Goal: Task Accomplishment & Management: Manage account settings

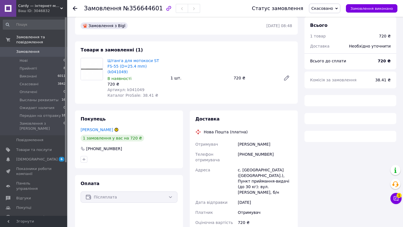
scroll to position [29, 0]
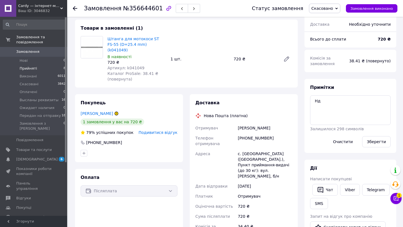
click at [30, 68] on span "Прийняті" at bounding box center [28, 68] width 17 height 5
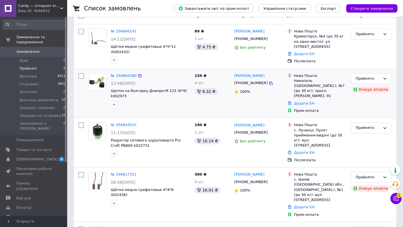
scroll to position [213, 0]
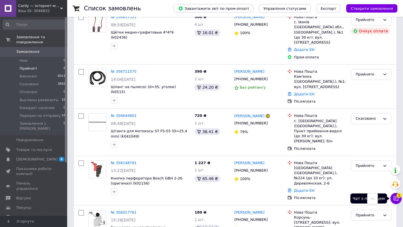
click at [396, 202] on button "Чат з покупцем 1" at bounding box center [395, 198] width 11 height 11
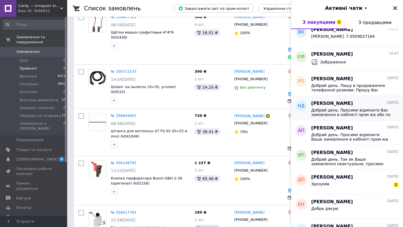
scroll to position [39, 0]
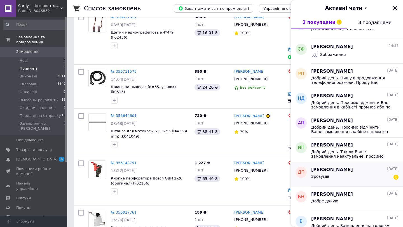
click at [325, 186] on div "Дюло Погарецькі 11.08.2025 Зрозумів 1" at bounding box center [357, 174] width 92 height 25
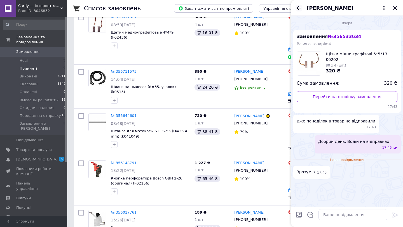
click at [297, 8] on icon "Назад" at bounding box center [299, 8] width 4 height 4
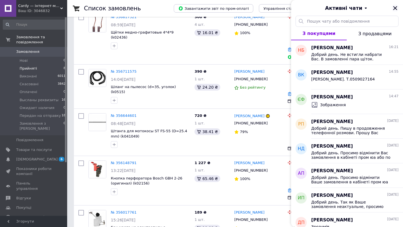
click at [394, 8] on icon "Закрити" at bounding box center [395, 8] width 4 height 4
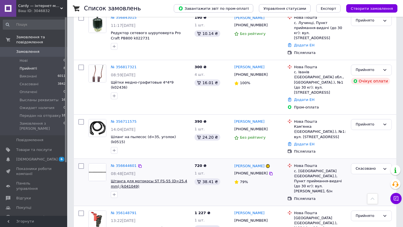
scroll to position [0, 0]
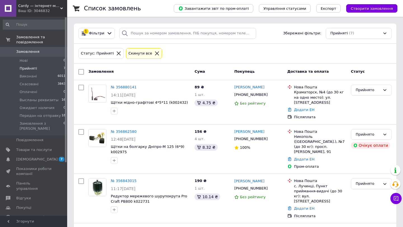
click at [39, 68] on li "Прийняті 7" at bounding box center [34, 69] width 69 height 8
click at [31, 61] on li "Нові 0" at bounding box center [34, 61] width 69 height 8
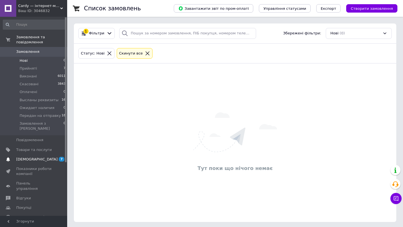
click at [36, 157] on span "[DEMOGRAPHIC_DATA]" at bounding box center [36, 159] width 41 height 5
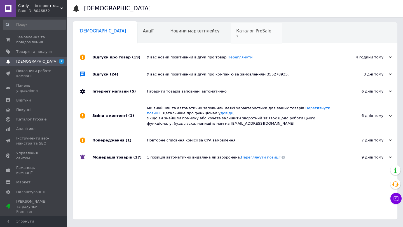
click at [230, 34] on div "Каталог ProSale 7" at bounding box center [256, 33] width 52 height 21
